Goal: Transaction & Acquisition: Book appointment/travel/reservation

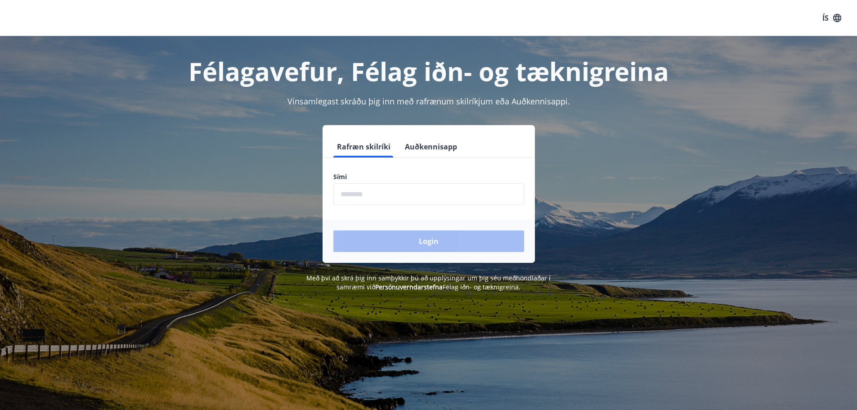
click at [347, 194] on input "phone" at bounding box center [429, 194] width 191 height 22
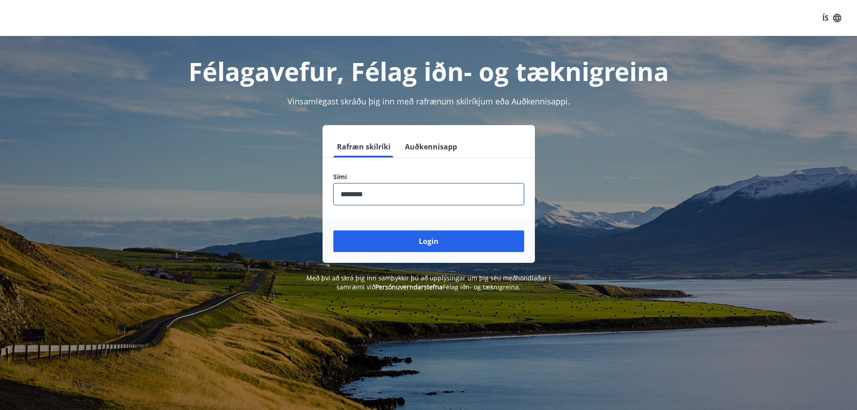
type input "********"
click at [334, 230] on button "Login" at bounding box center [429, 241] width 191 height 22
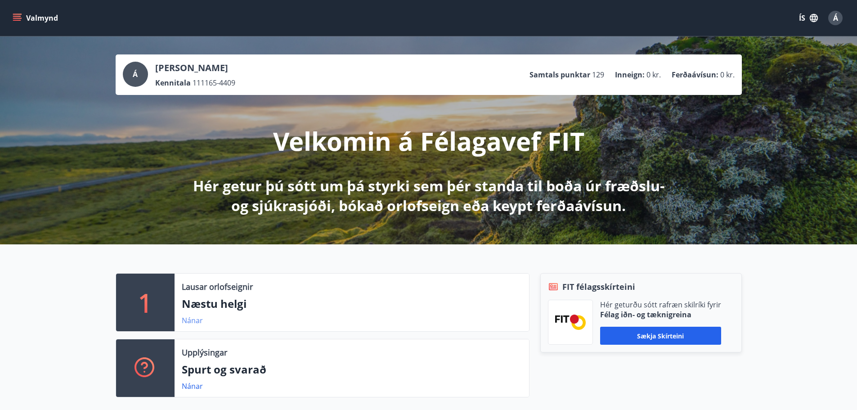
click at [192, 322] on link "Nánar" at bounding box center [192, 321] width 21 height 10
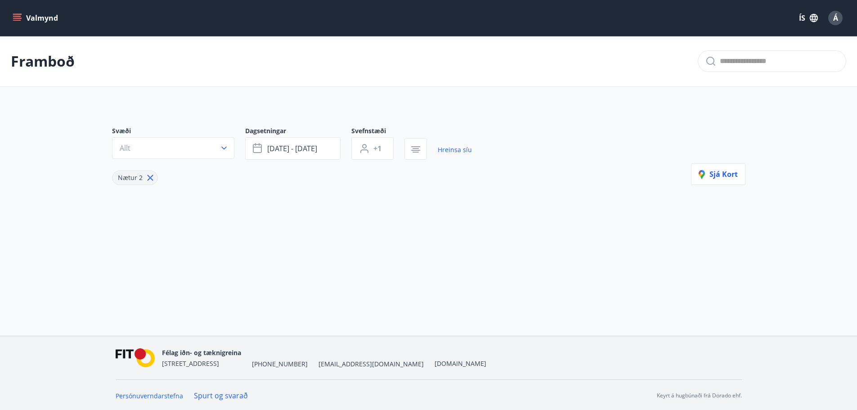
type input "*"
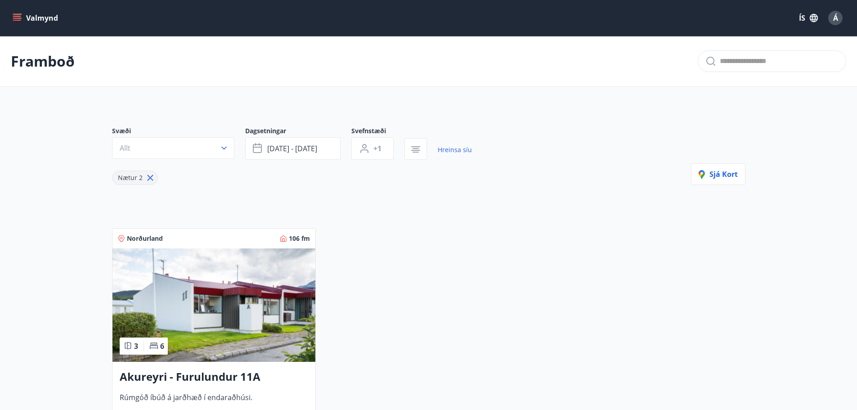
click at [420, 298] on div "Norðurland 106 fm 3 6 [GEOGRAPHIC_DATA] - Furulundur 11A Rúmgóð íbúð á jarðhæð …" at bounding box center [423, 339] width 645 height 244
